Goal: Transaction & Acquisition: Subscribe to service/newsletter

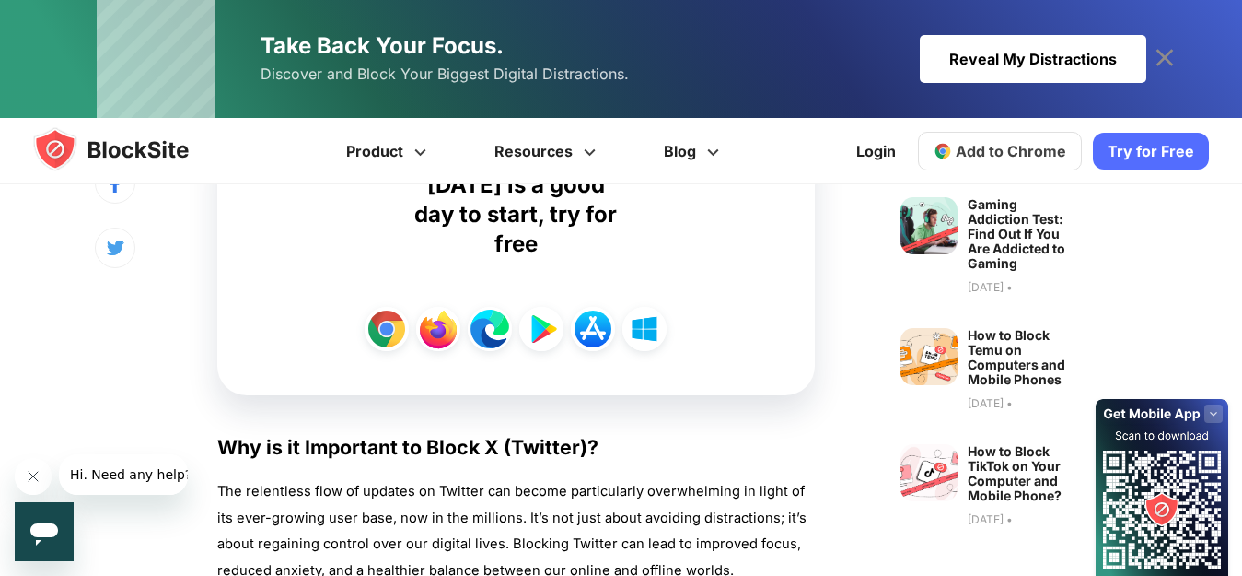
scroll to position [829, 0]
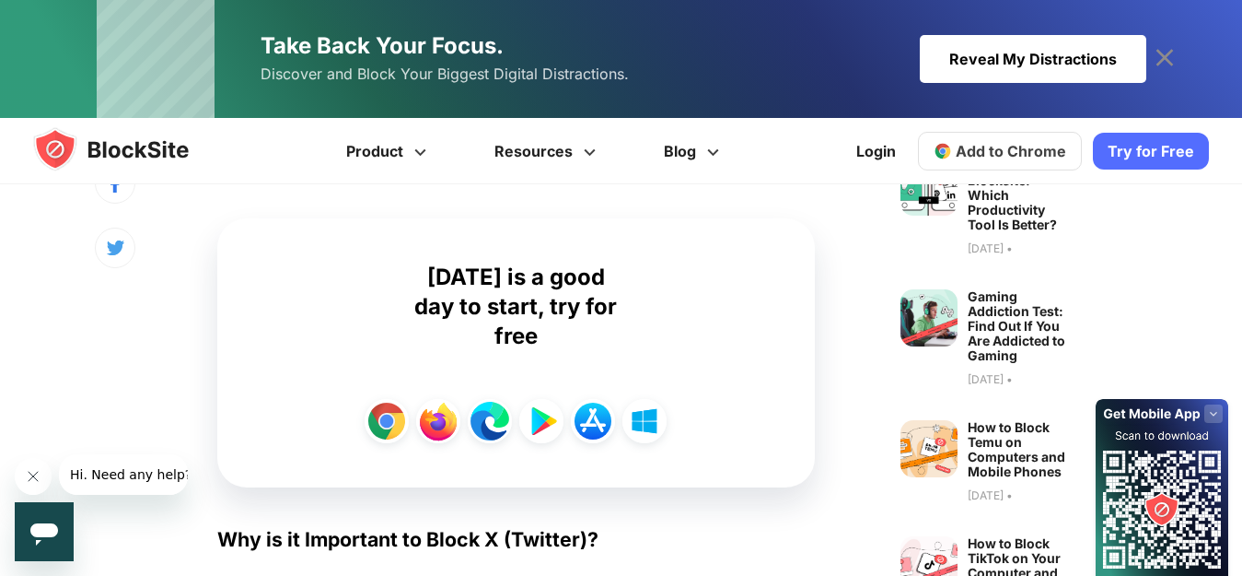
click at [384, 417] on img at bounding box center [387, 421] width 44 height 44
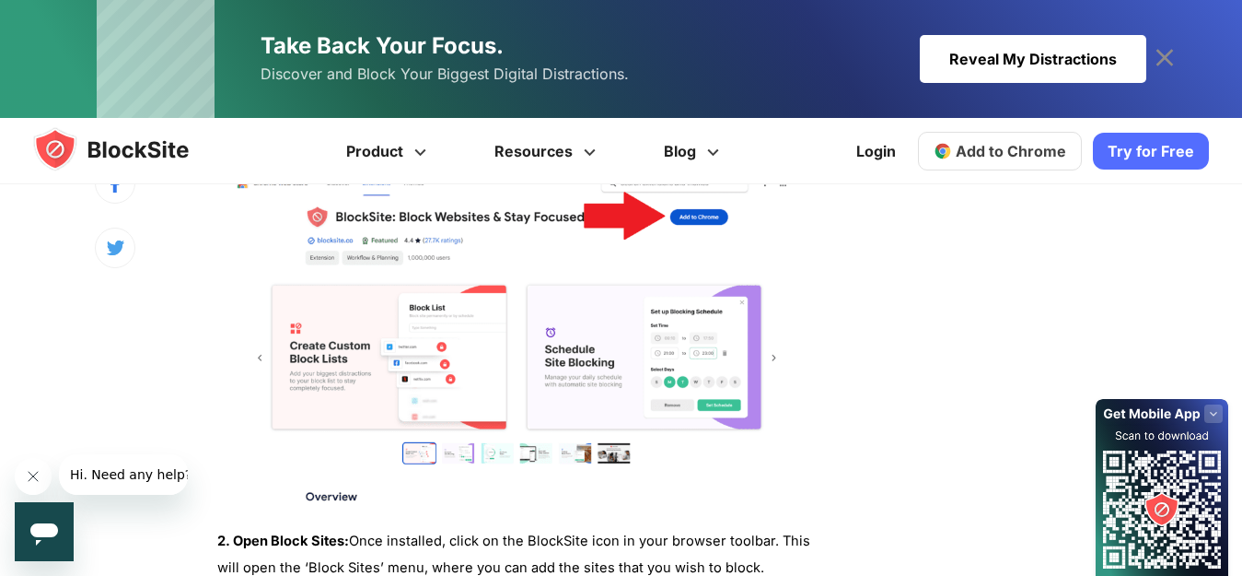
scroll to position [2394, 0]
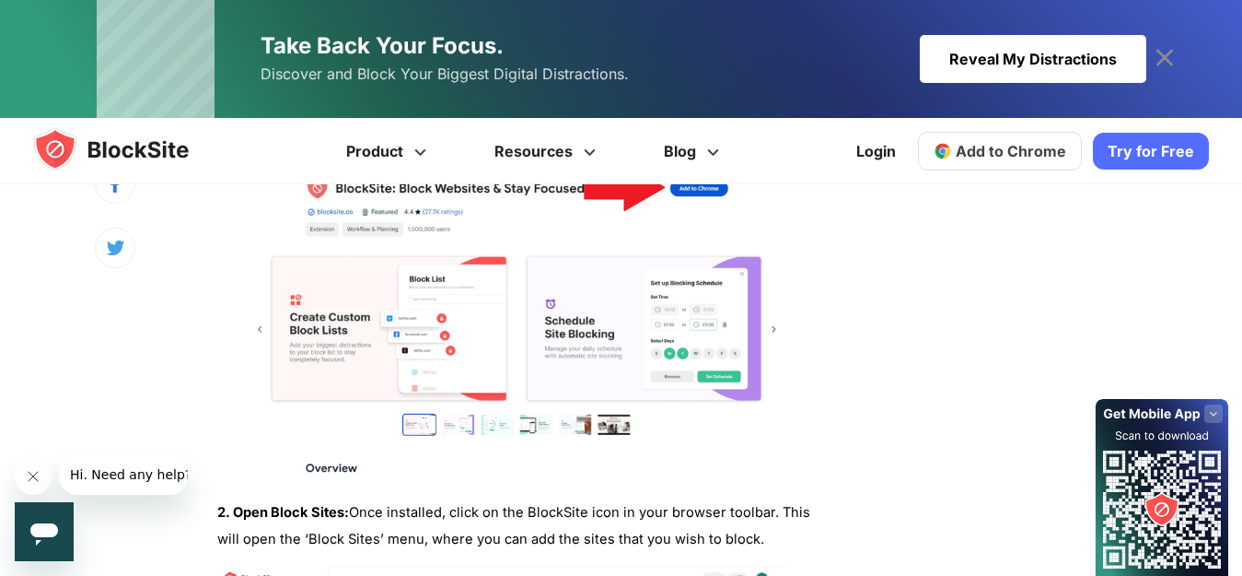
click at [597, 323] on img at bounding box center [516, 312] width 598 height 341
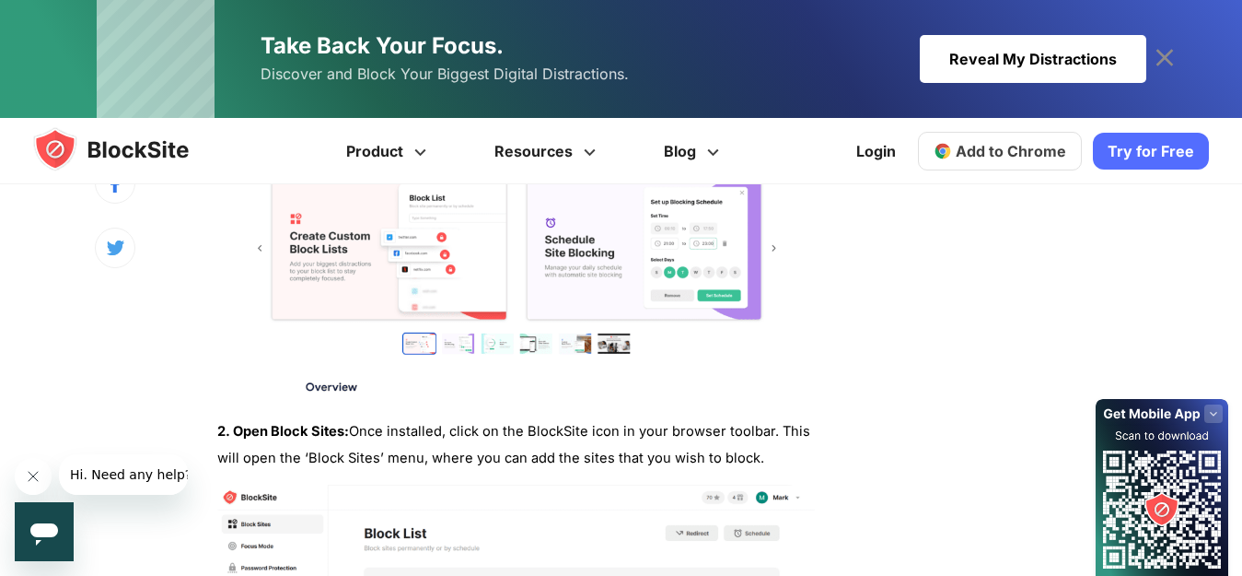
scroll to position [2486, 0]
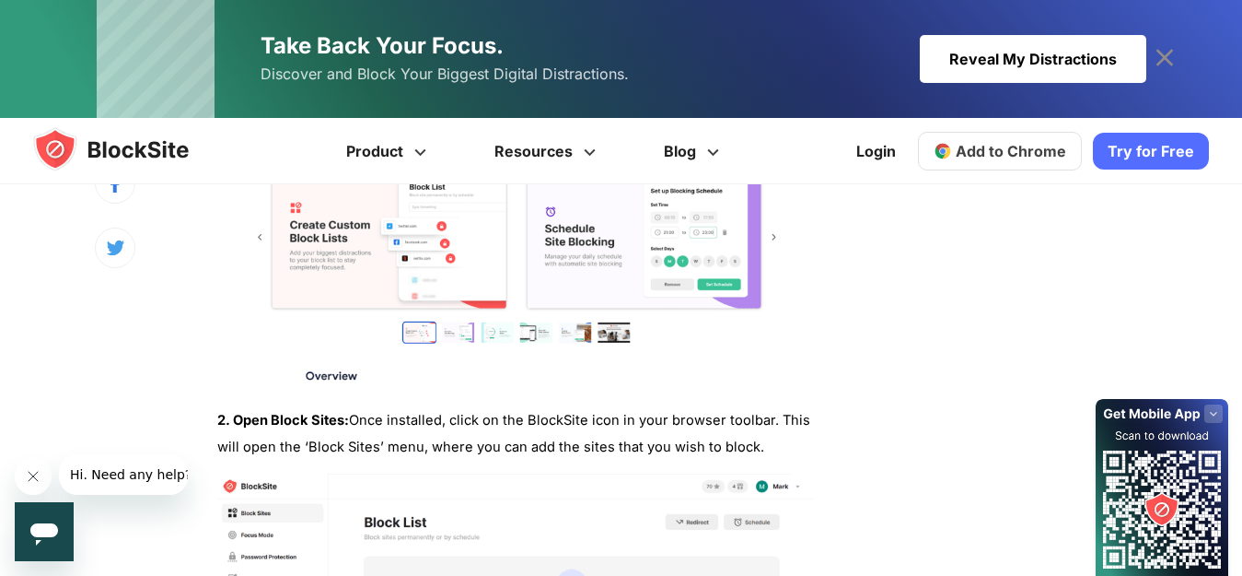
click at [1139, 146] on link "Try for Free" at bounding box center [1151, 151] width 116 height 37
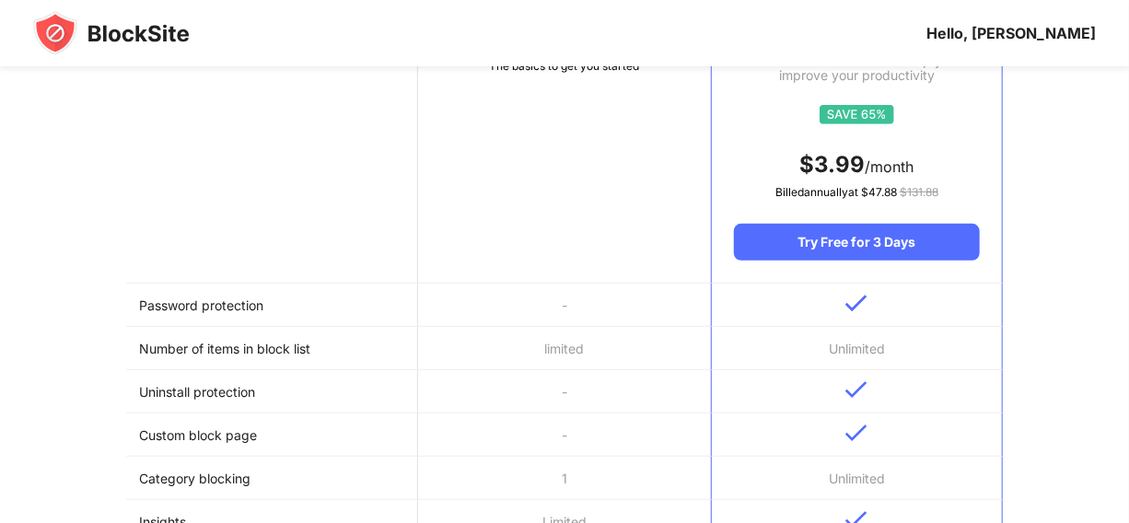
scroll to position [250, 0]
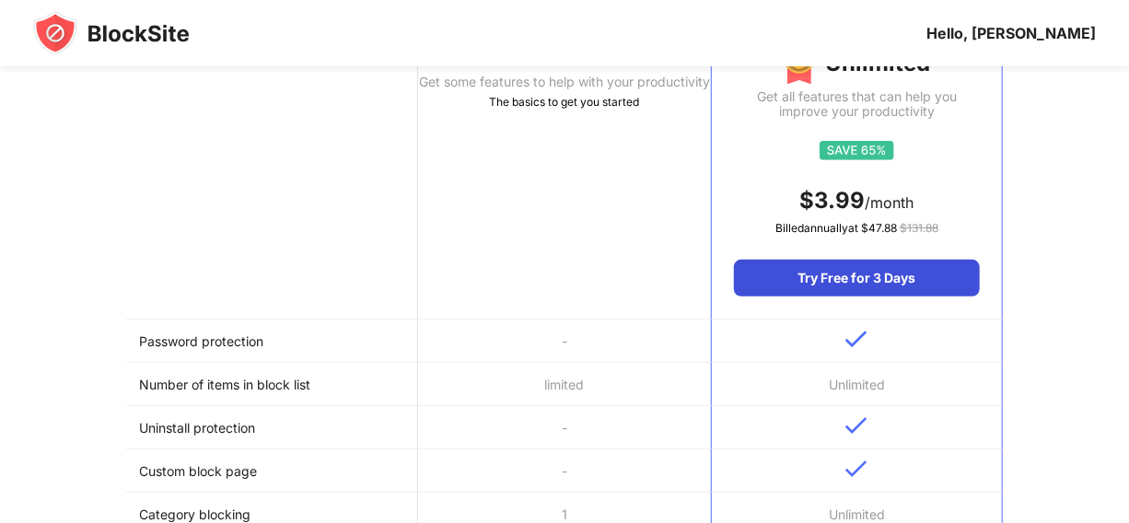
click at [868, 274] on div "Try Free for 3 Days" at bounding box center [857, 278] width 246 height 37
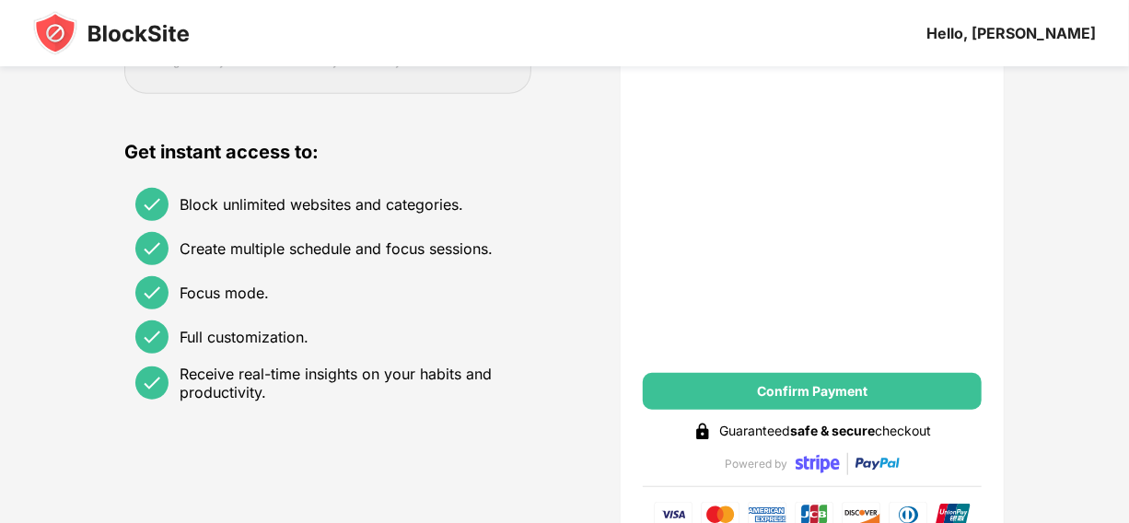
scroll to position [516, 0]
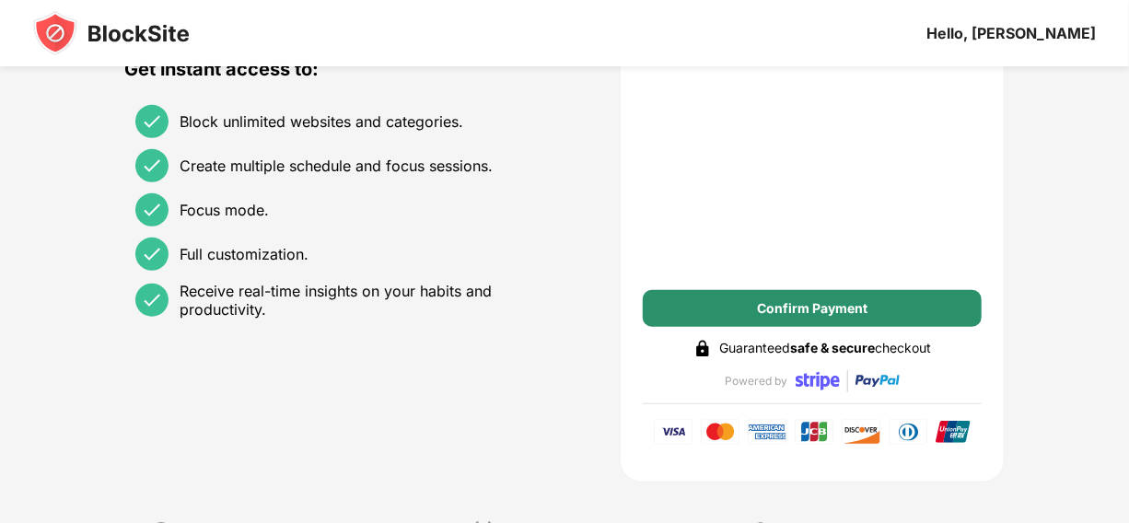
click at [785, 301] on div "Confirm Payment" at bounding box center [812, 308] width 111 height 15
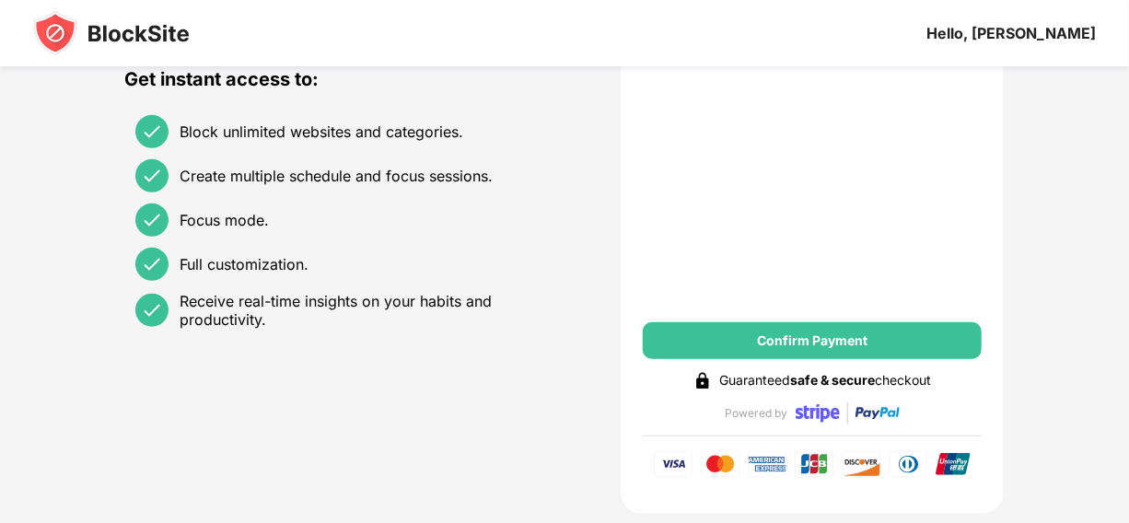
scroll to position [531, 0]
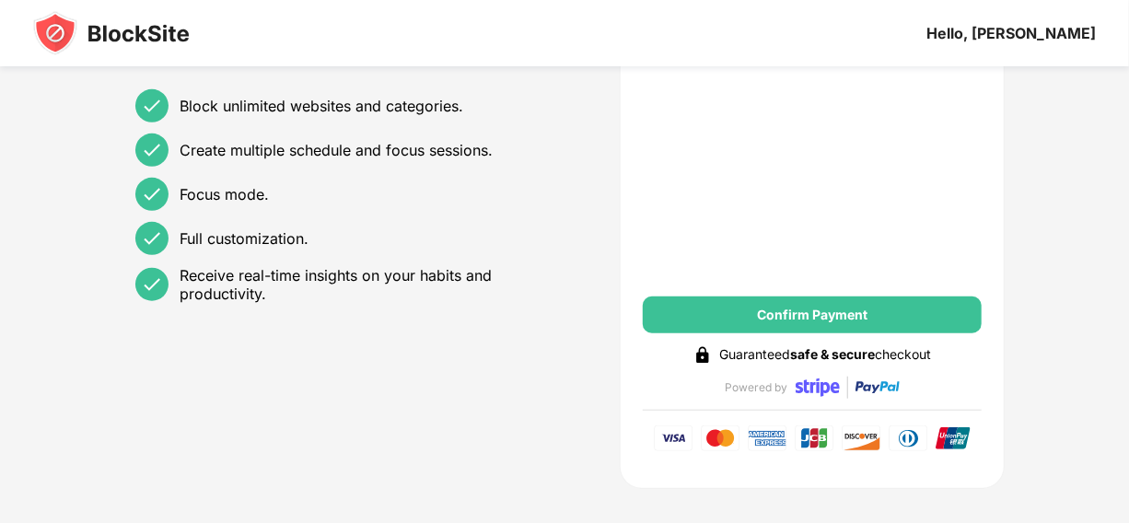
click at [782, 325] on div "Confirm Payment" at bounding box center [812, 315] width 339 height 37
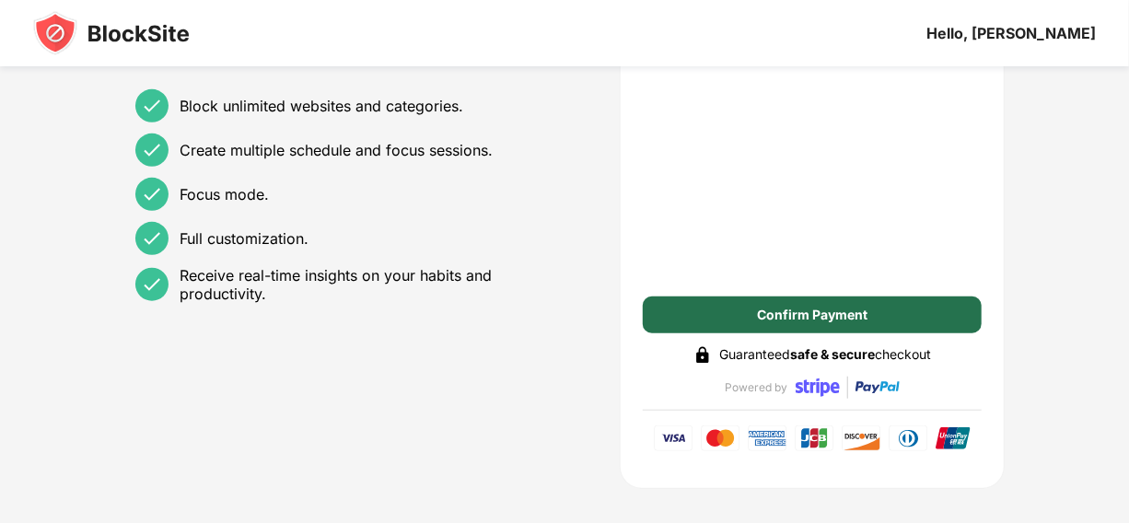
click at [783, 320] on div "Confirm Payment" at bounding box center [812, 315] width 111 height 15
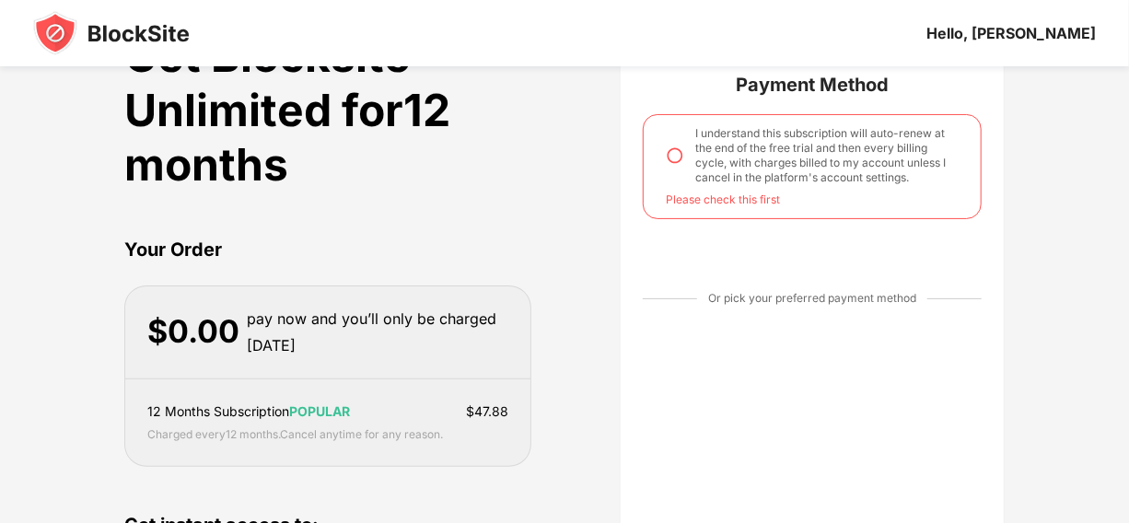
scroll to position [0, 0]
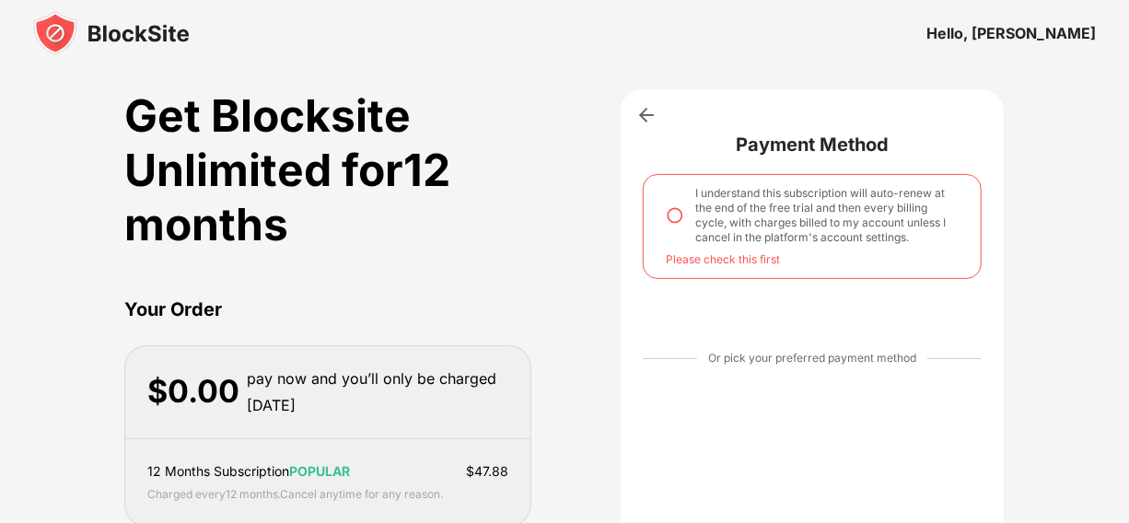
click at [671, 215] on img at bounding box center [675, 215] width 18 height 18
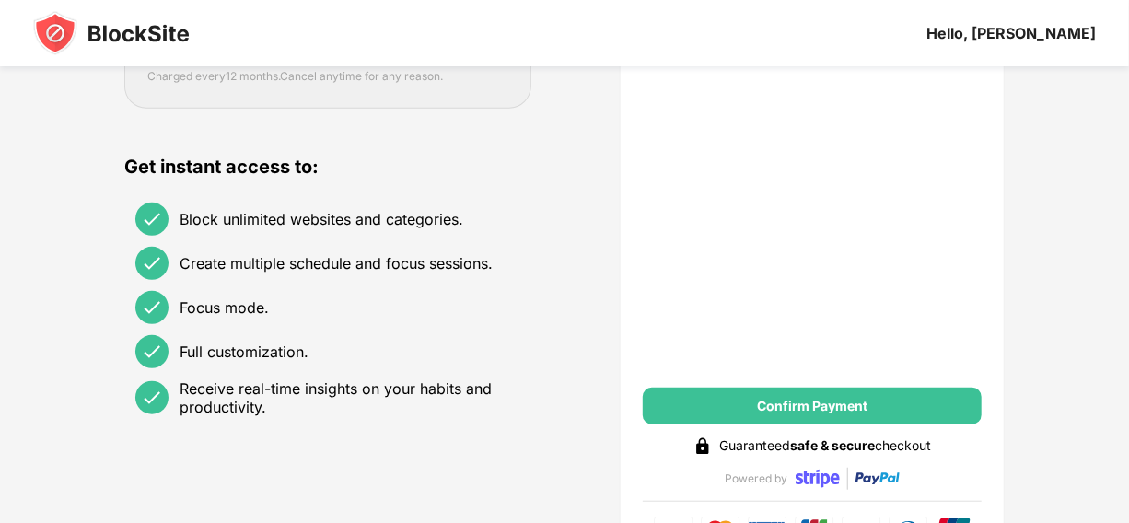
scroll to position [502, 0]
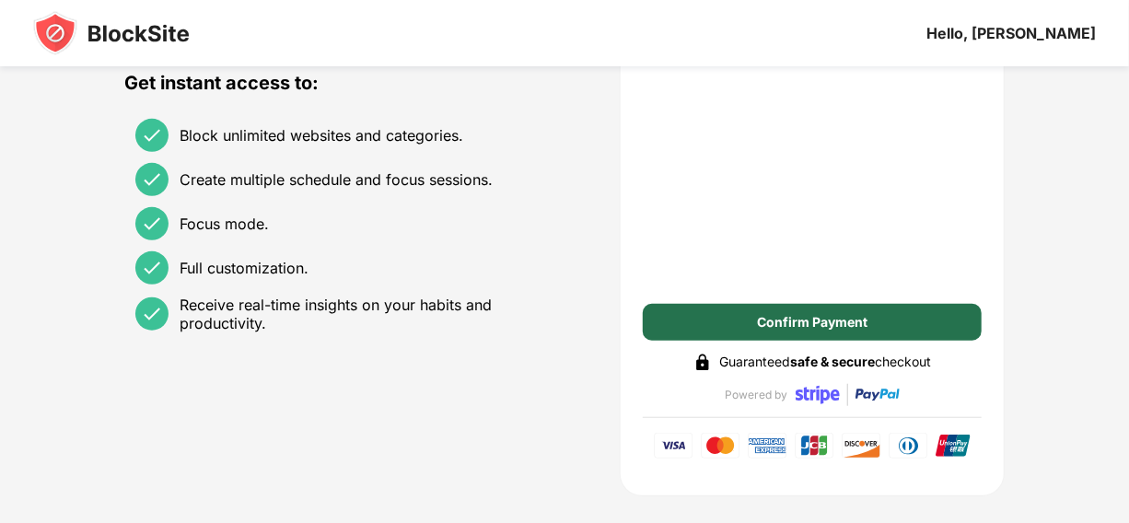
click at [752, 322] on div "Confirm Payment" at bounding box center [812, 322] width 339 height 37
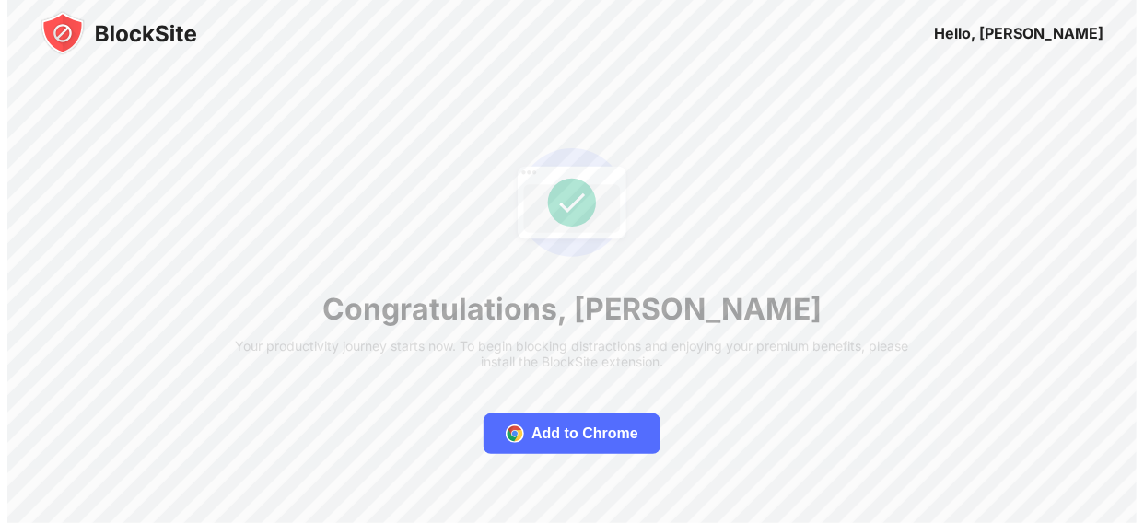
scroll to position [0, 0]
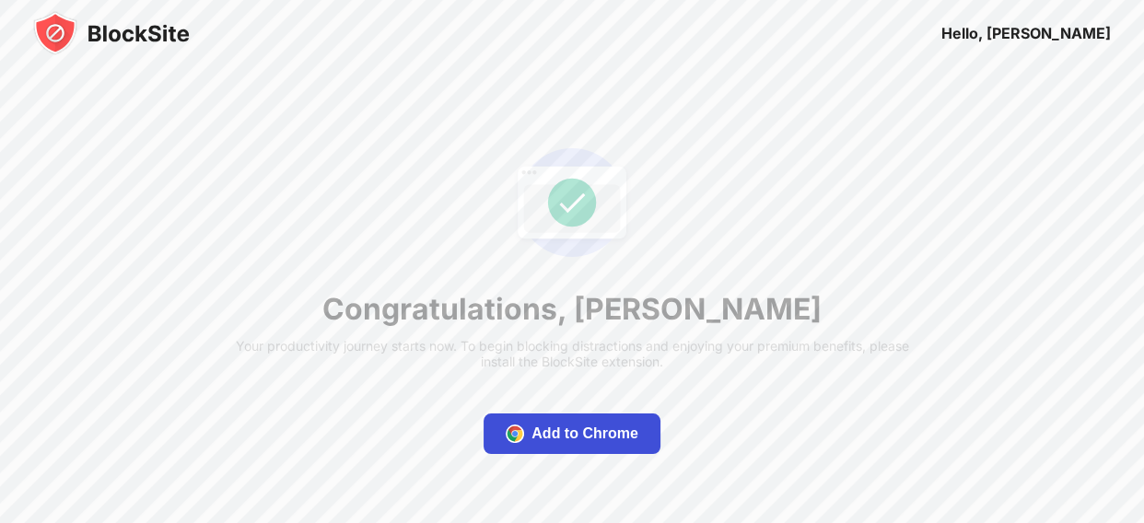
click at [567, 428] on div "Add to Chrome" at bounding box center [584, 434] width 107 height 18
